Goal: Information Seeking & Learning: Learn about a topic

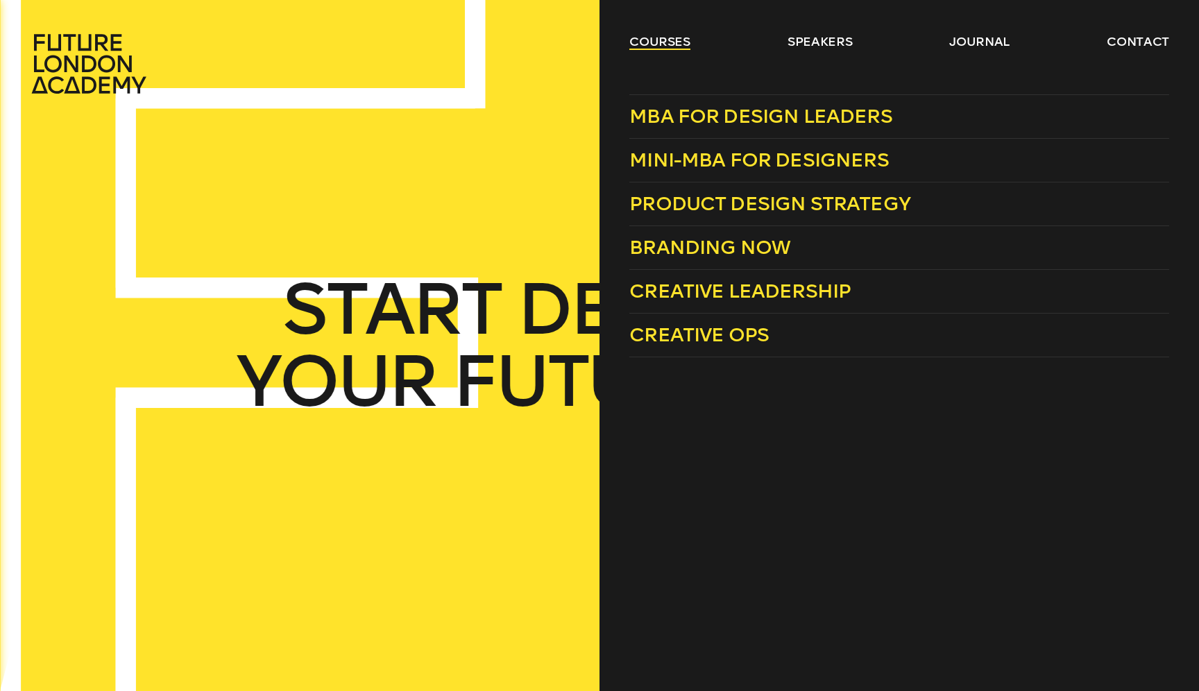
click at [677, 37] on link "courses" at bounding box center [659, 41] width 61 height 17
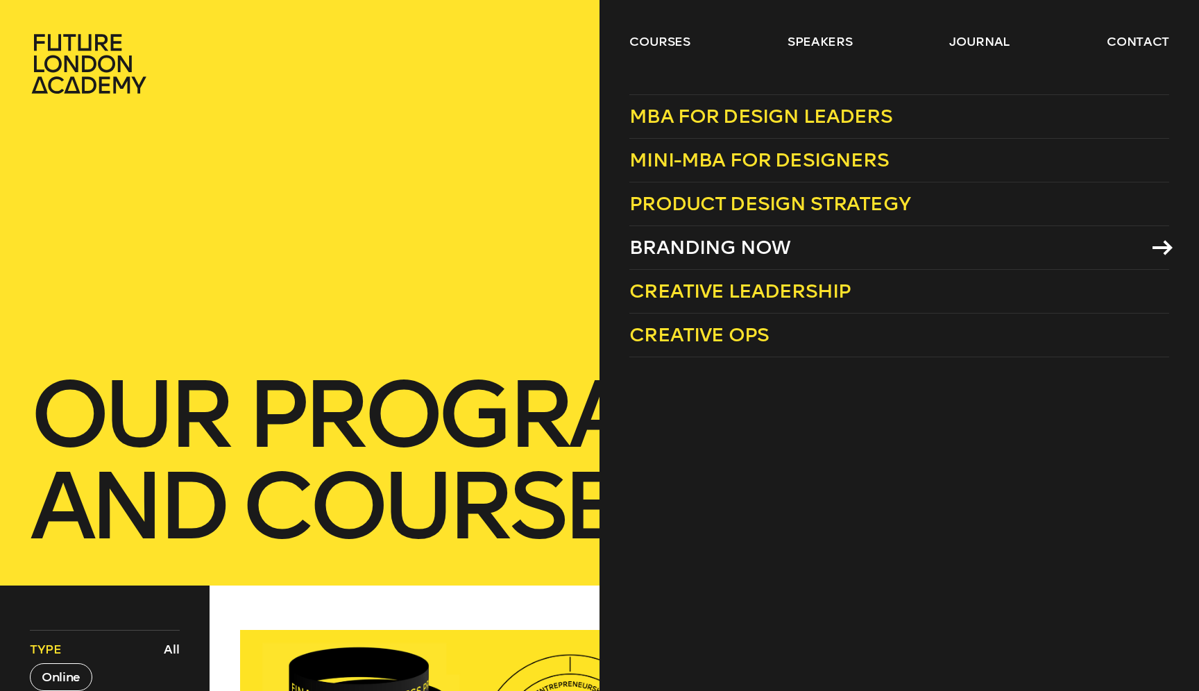
click at [731, 253] on span "Branding Now" at bounding box center [709, 247] width 161 height 23
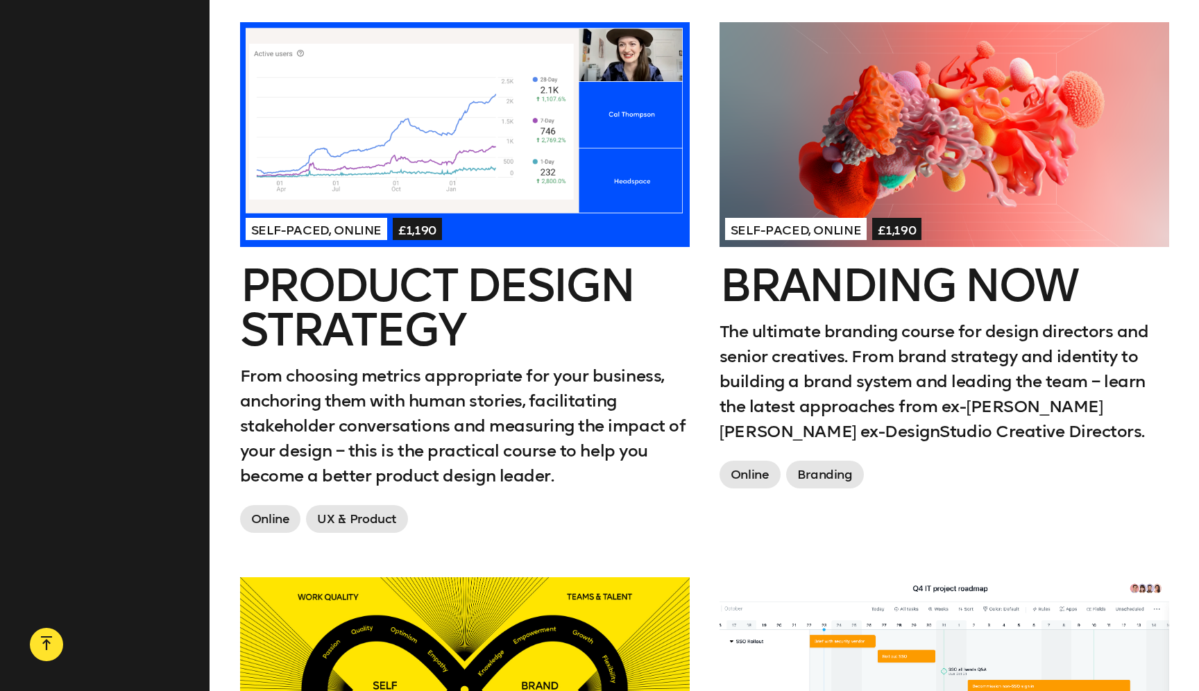
scroll to position [1127, 0]
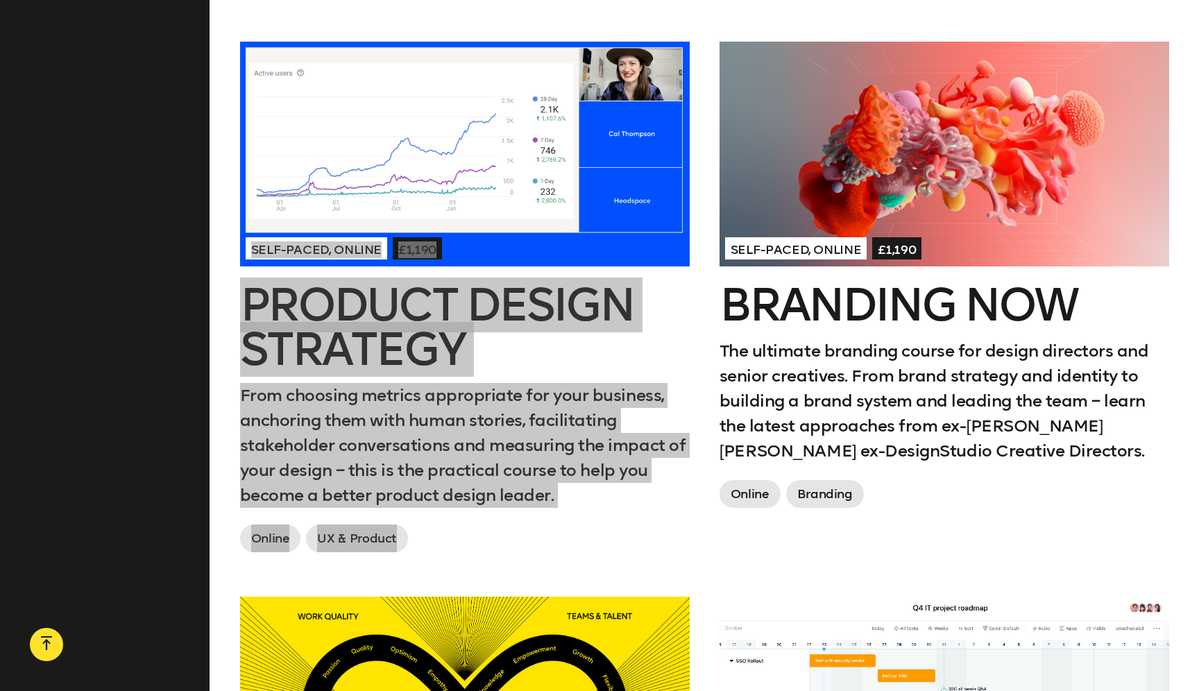
drag, startPoint x: 529, startPoint y: 305, endPoint x: 836, endPoint y: 3, distance: 429.4
click at [0, 0] on main "Filters Type All Online In London Topic All Branding Innovation UX & Product Le…" at bounding box center [599, 628] width 1199 height 2339
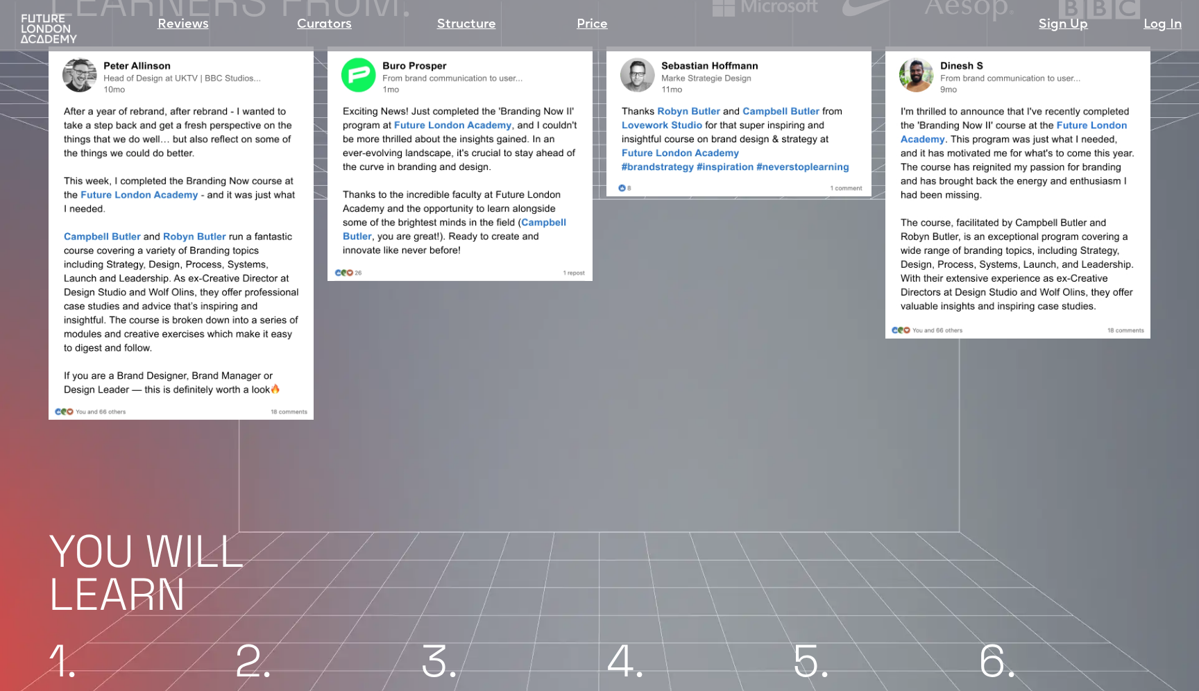
scroll to position [1354, 0]
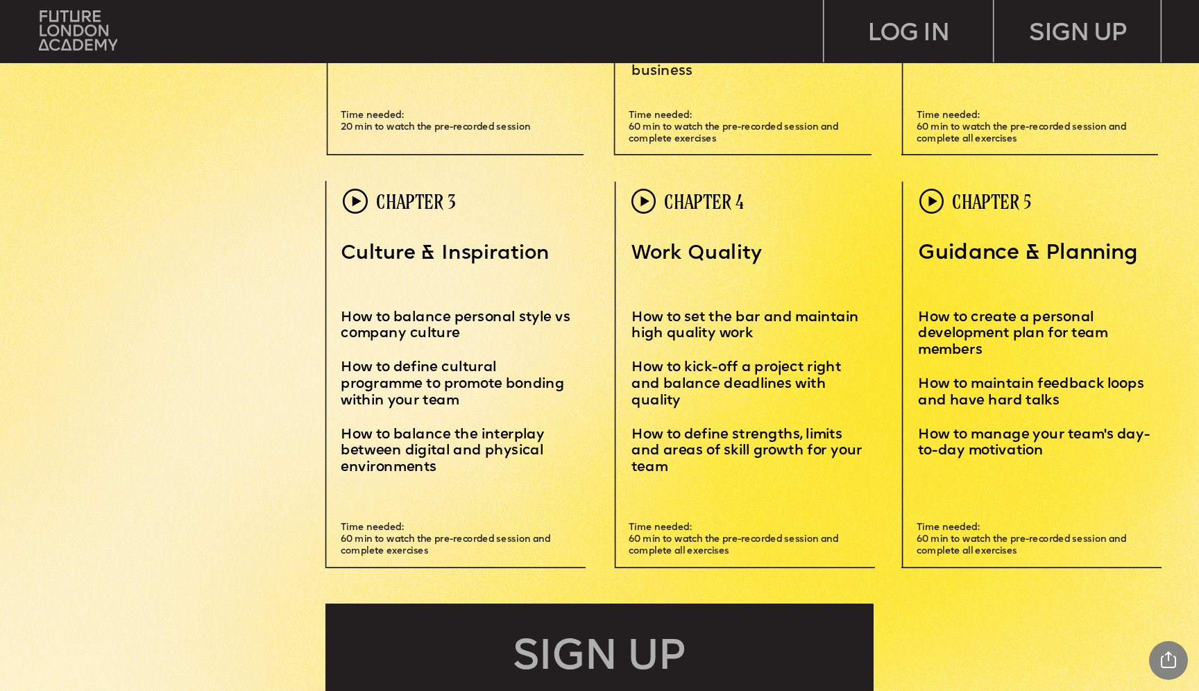
scroll to position [3876, 0]
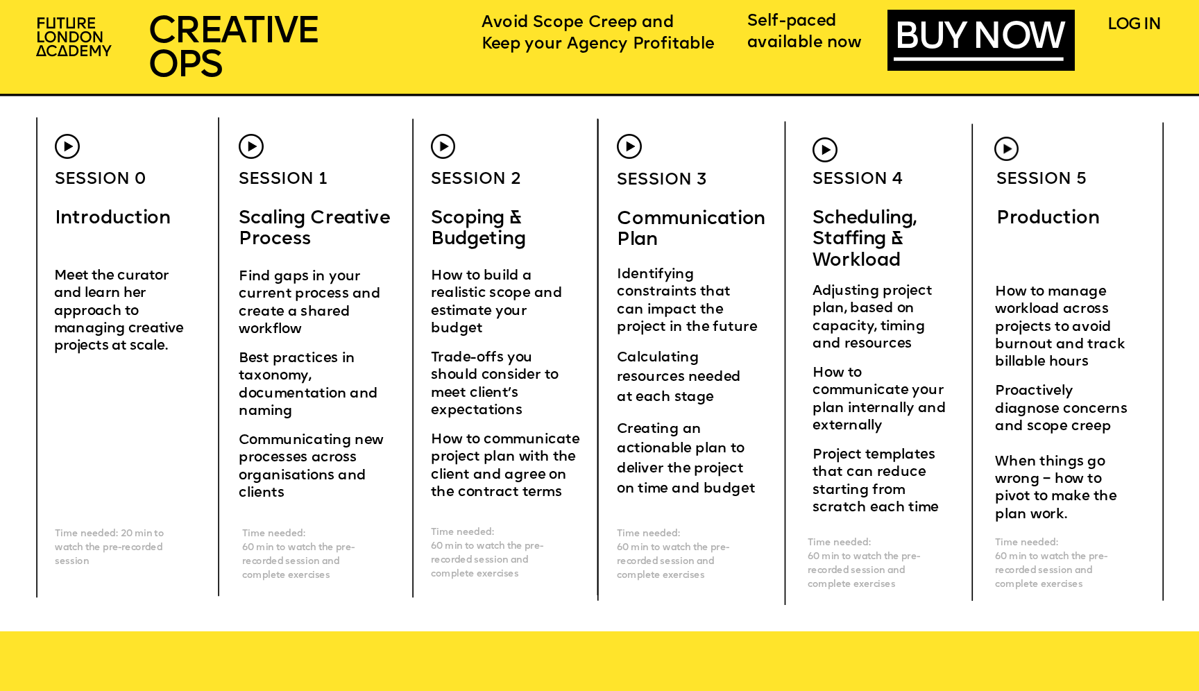
scroll to position [4847, 0]
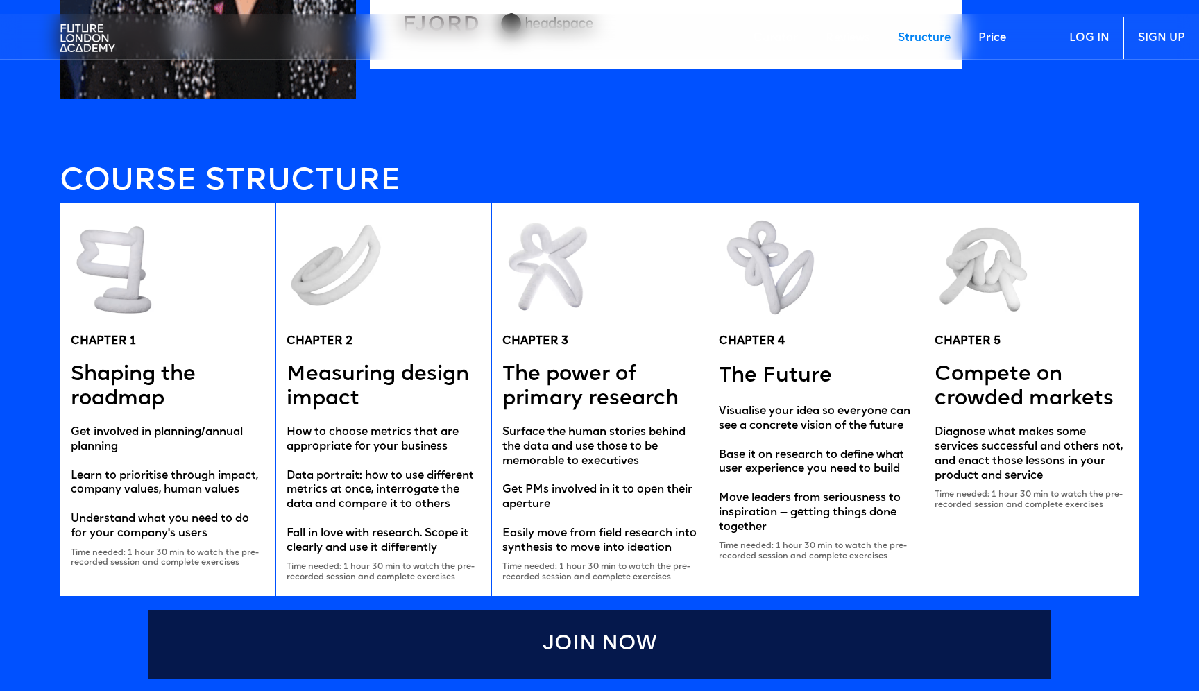
scroll to position [2724, 0]
